Goal: Task Accomplishment & Management: Manage account settings

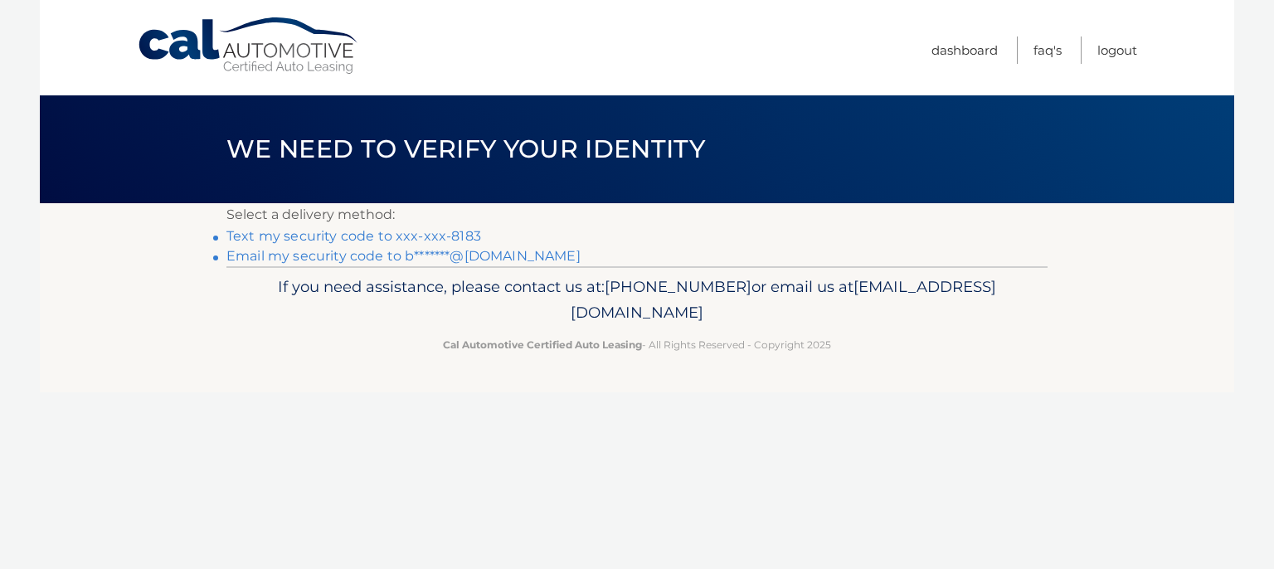
click at [442, 236] on link "Text my security code to xxx-xxx-8183" at bounding box center [353, 236] width 255 height 16
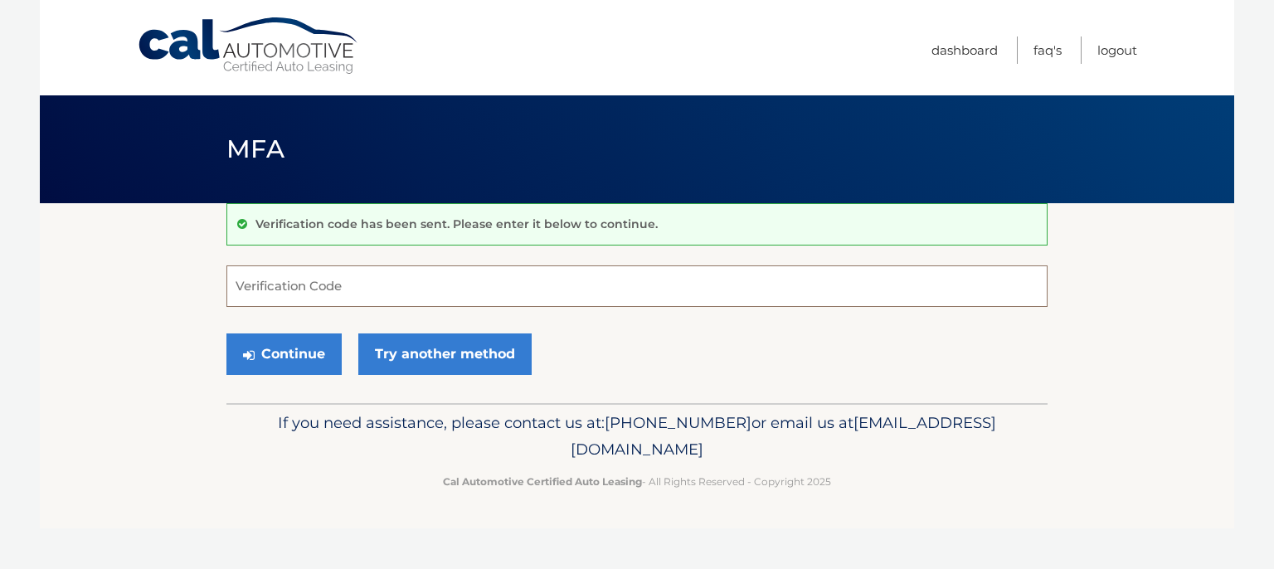
click at [313, 283] on input "Verification Code" at bounding box center [636, 285] width 821 height 41
click at [244, 288] on input "40015" at bounding box center [636, 285] width 821 height 41
type input "430015"
click at [296, 362] on button "Continue" at bounding box center [283, 353] width 115 height 41
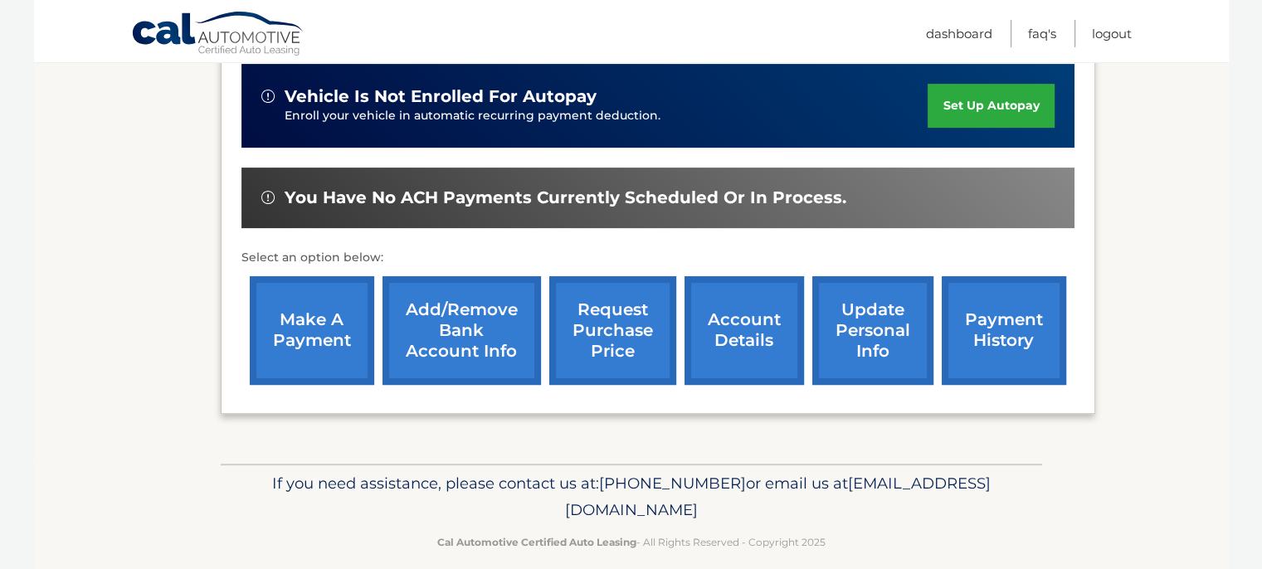
scroll to position [537, 0]
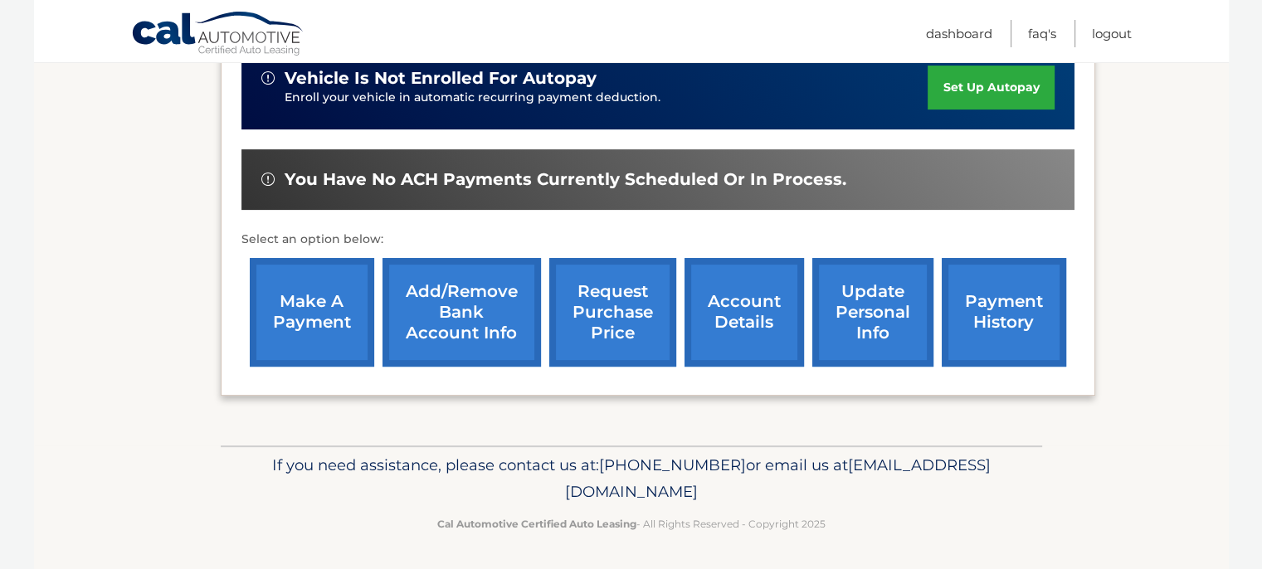
click at [1022, 323] on link "payment history" at bounding box center [1003, 312] width 124 height 109
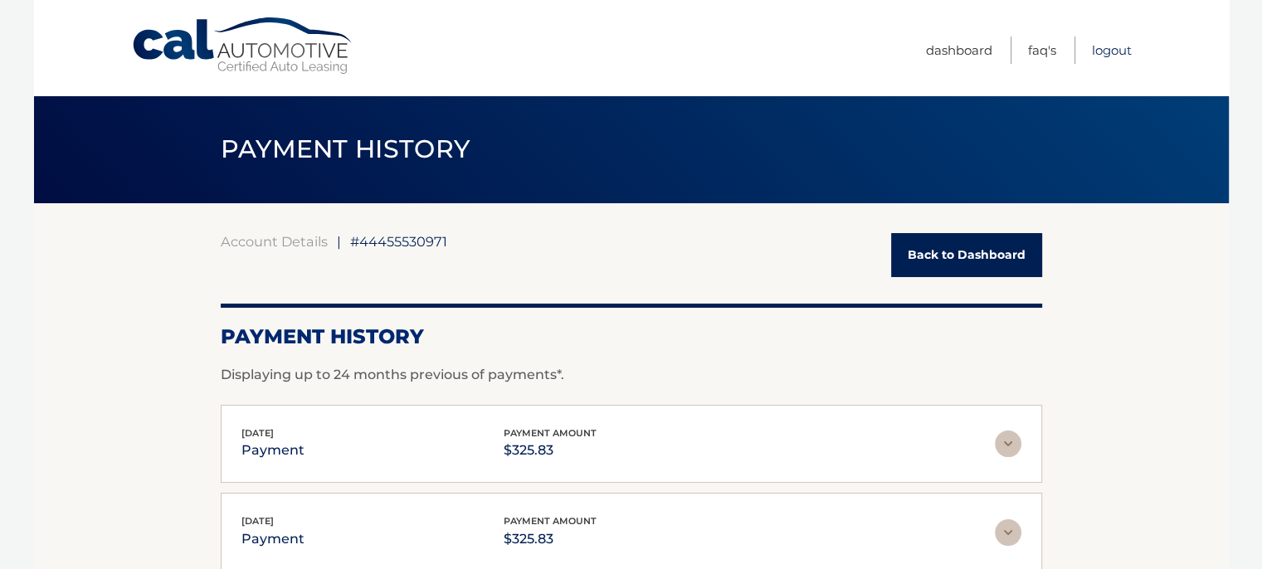
click at [1103, 51] on link "Logout" at bounding box center [1112, 49] width 40 height 27
